Goal: Navigation & Orientation: Find specific page/section

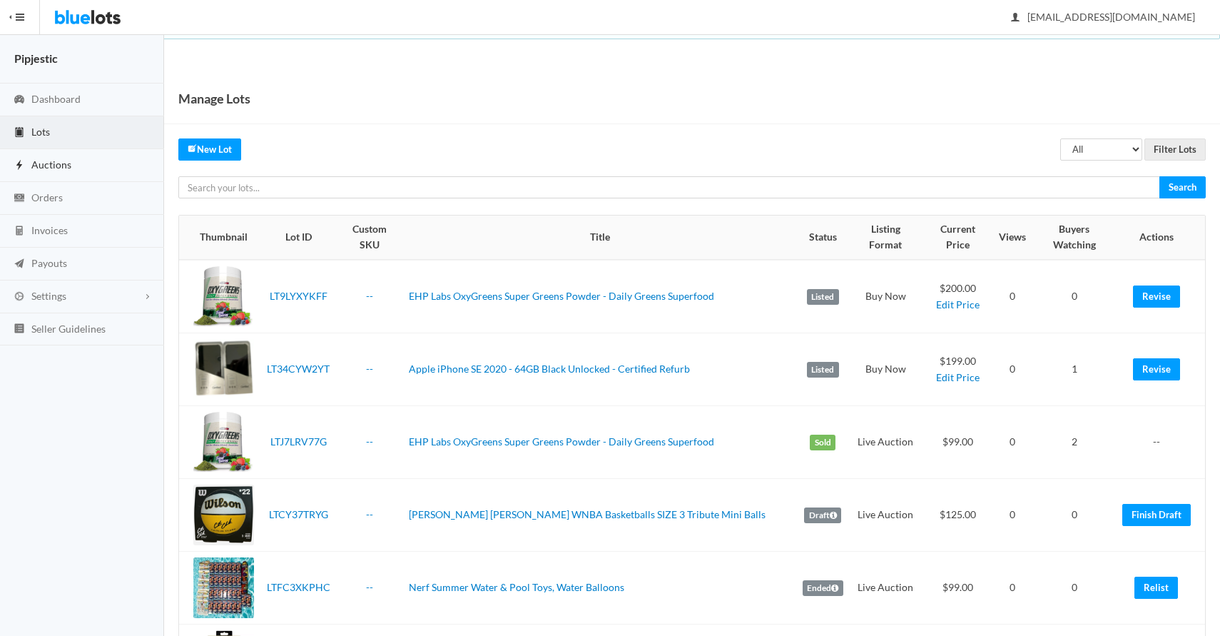
click at [51, 160] on span "Auctions" at bounding box center [51, 164] width 40 height 12
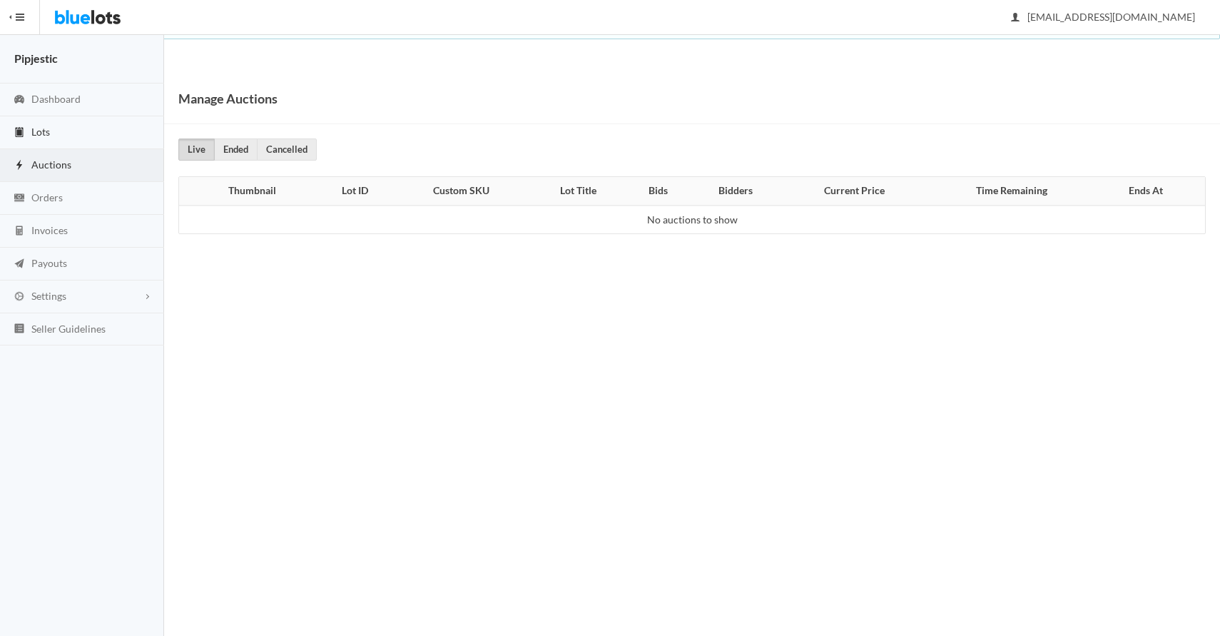
click at [66, 135] on link "Lots" at bounding box center [82, 132] width 164 height 33
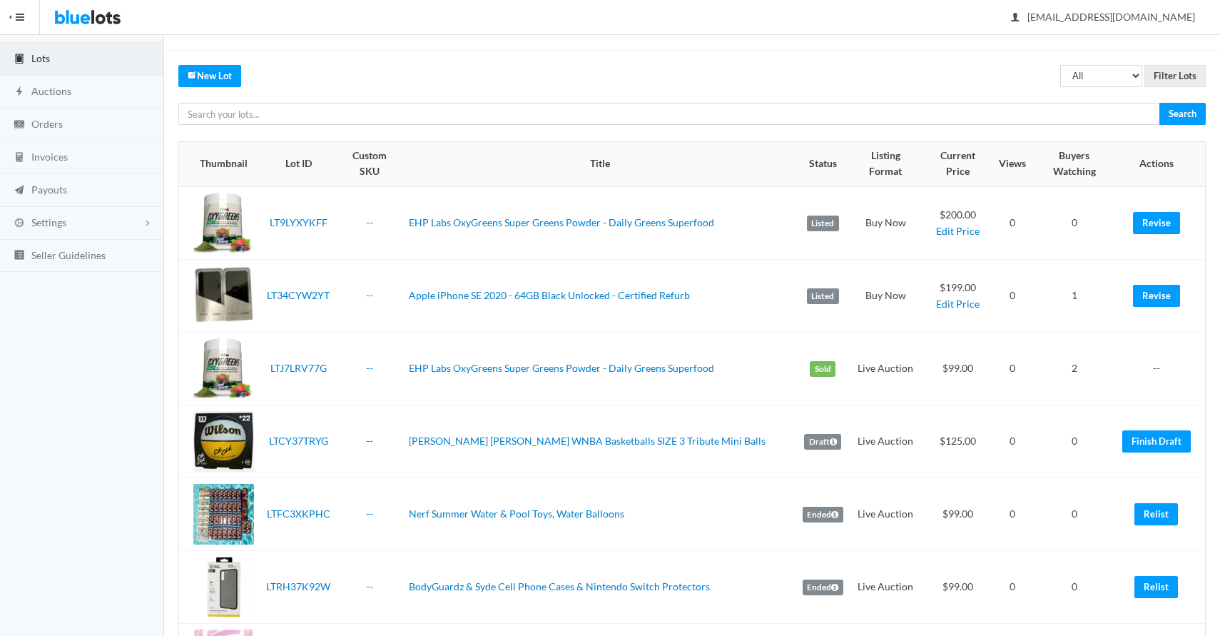
scroll to position [69, 0]
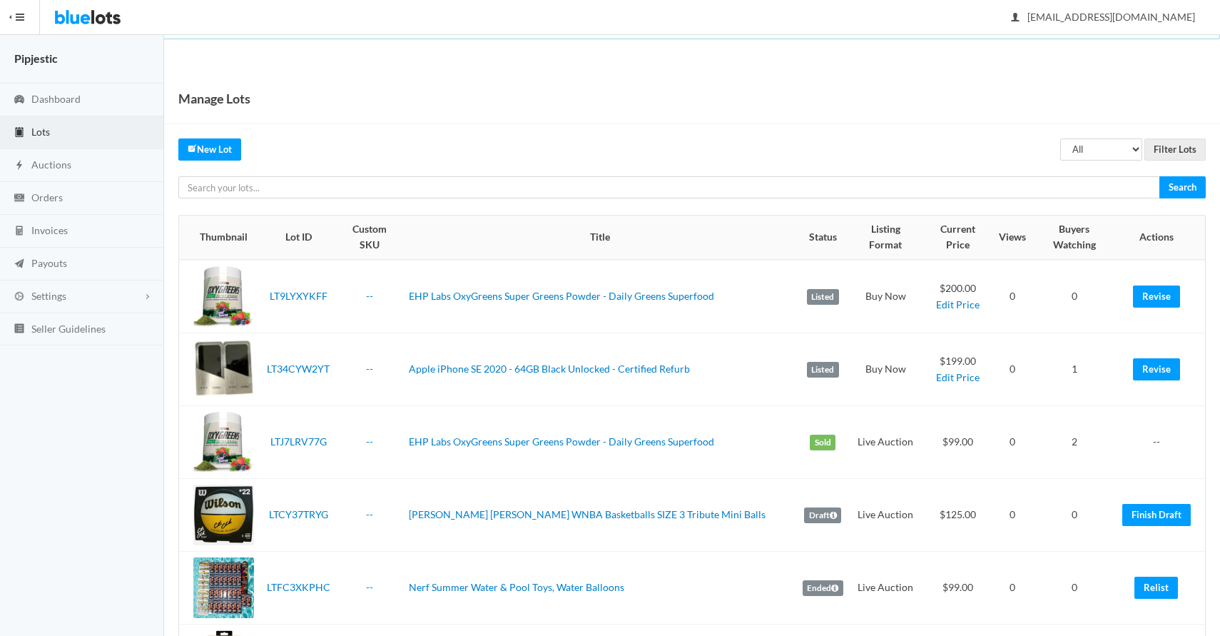
scroll to position [69, 0]
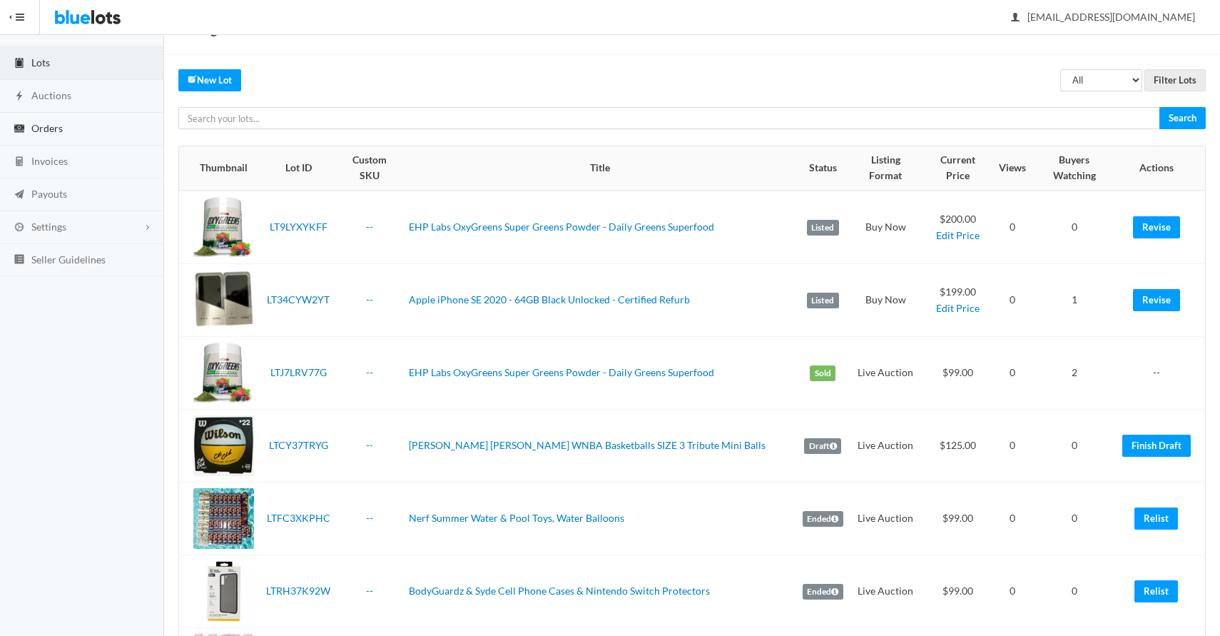
click at [81, 133] on link "Orders" at bounding box center [82, 129] width 164 height 33
